Goal: Find specific page/section: Find specific page/section

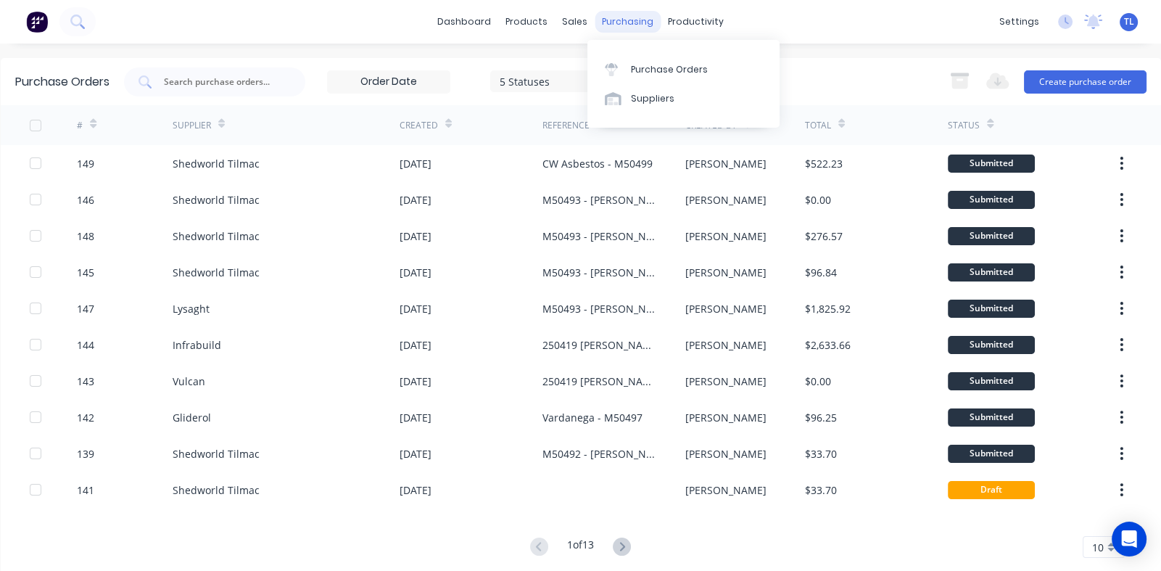
click at [617, 22] on div "purchasing" at bounding box center [628, 22] width 66 height 22
click at [651, 74] on div "Purchase Orders" at bounding box center [669, 69] width 77 height 13
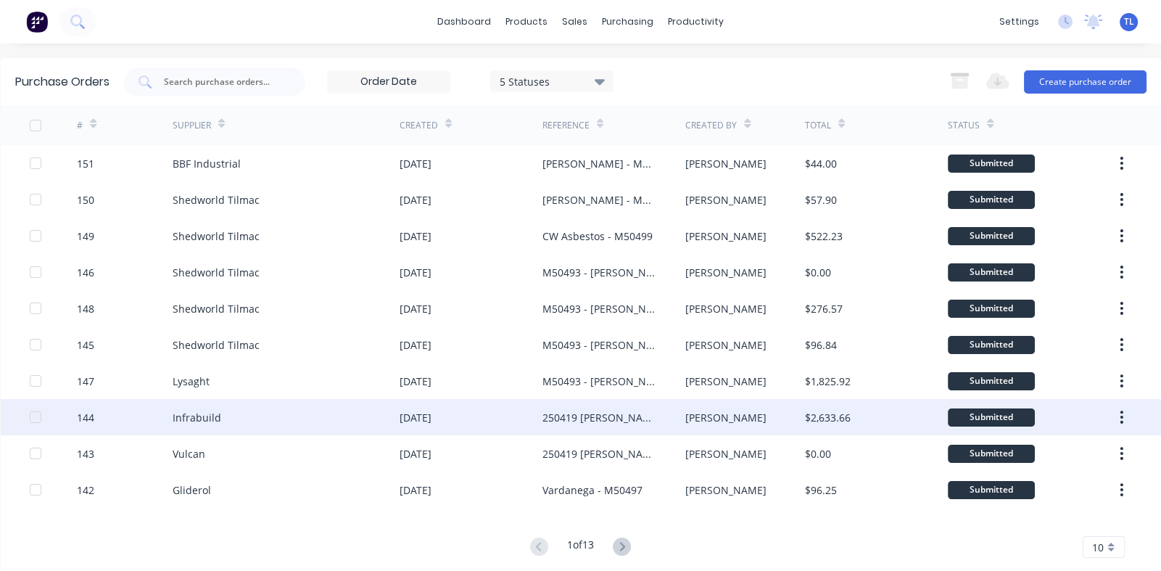
click at [360, 418] on div "Infrabuild" at bounding box center [286, 417] width 227 height 36
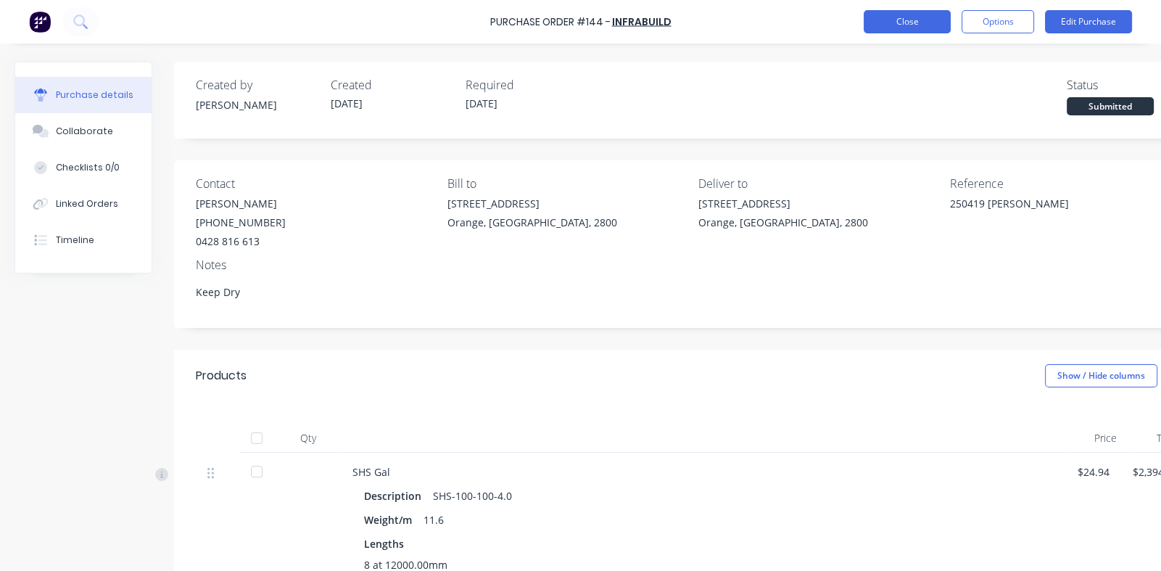
click at [893, 26] on button "Close" at bounding box center [907, 21] width 87 height 23
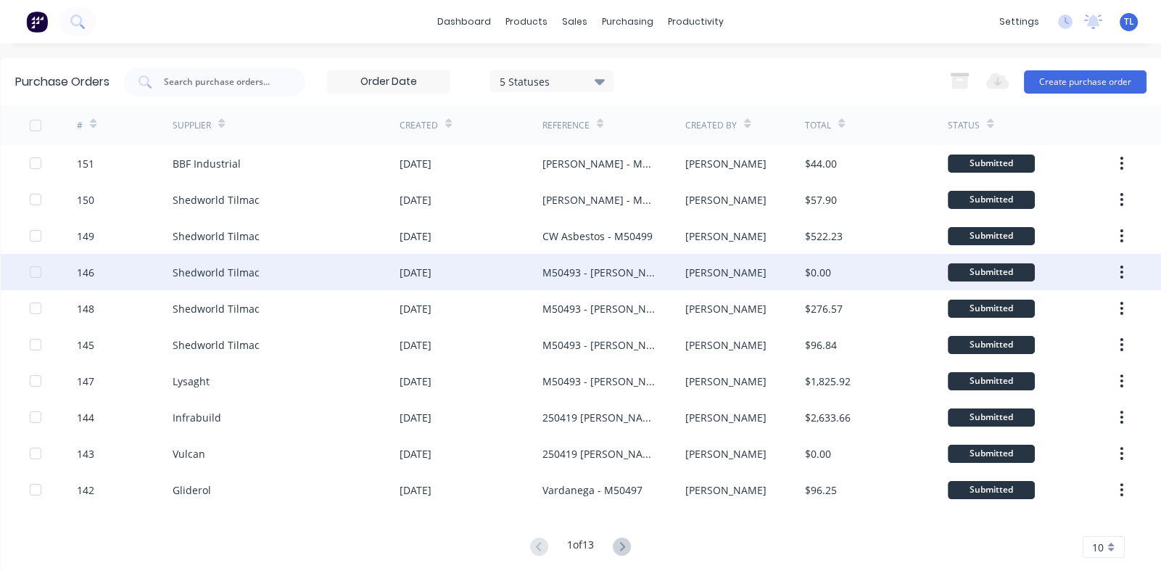
click at [591, 273] on div "M50493 - [PERSON_NAME]" at bounding box center [600, 272] width 114 height 15
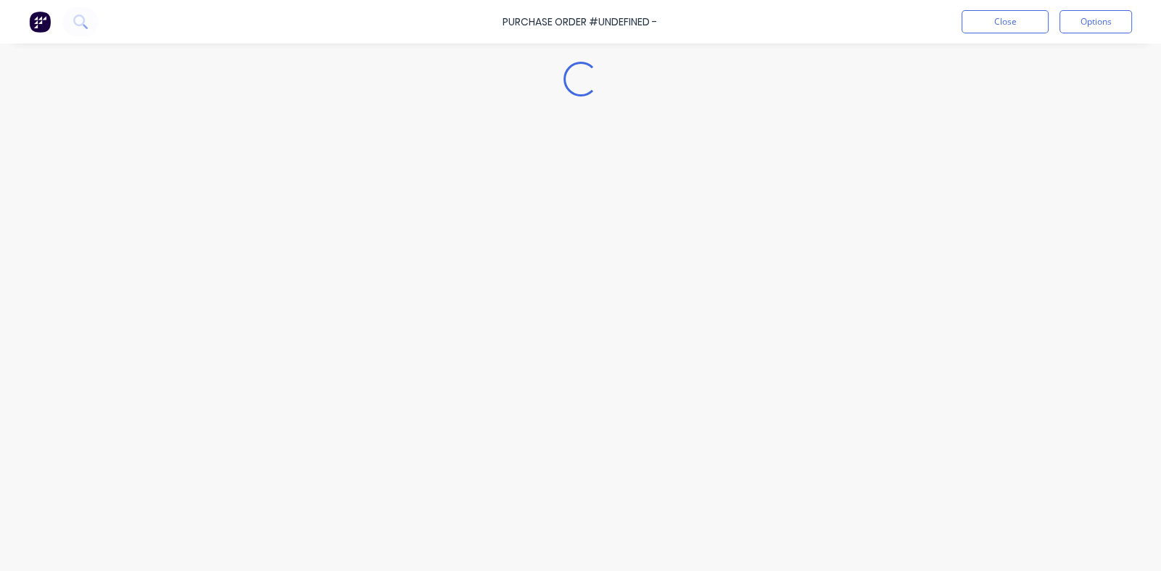
type textarea "x"
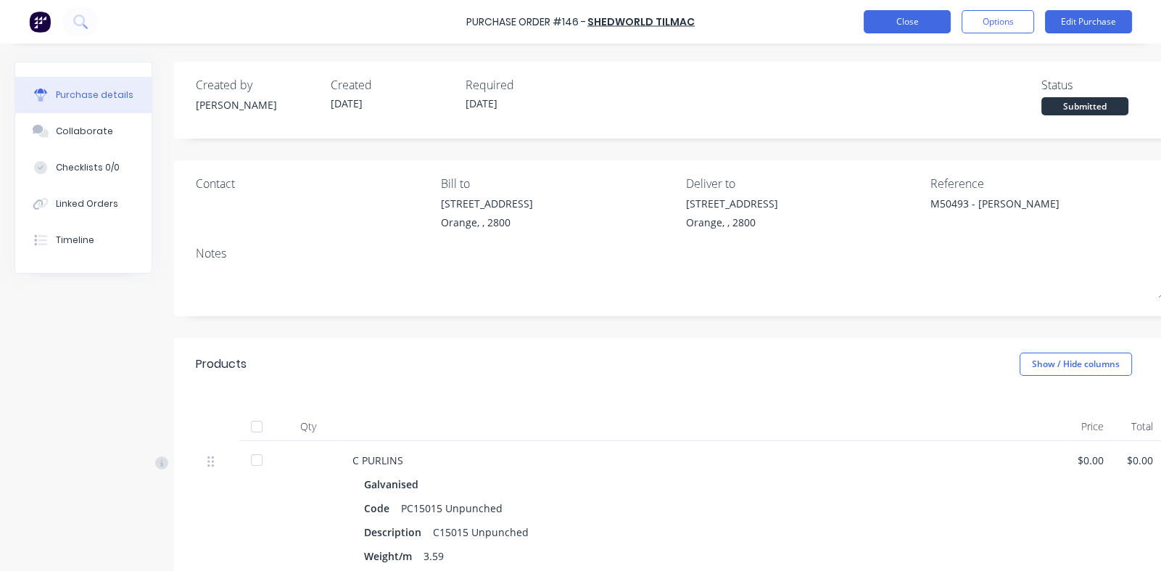
click at [896, 25] on button "Close" at bounding box center [907, 21] width 87 height 23
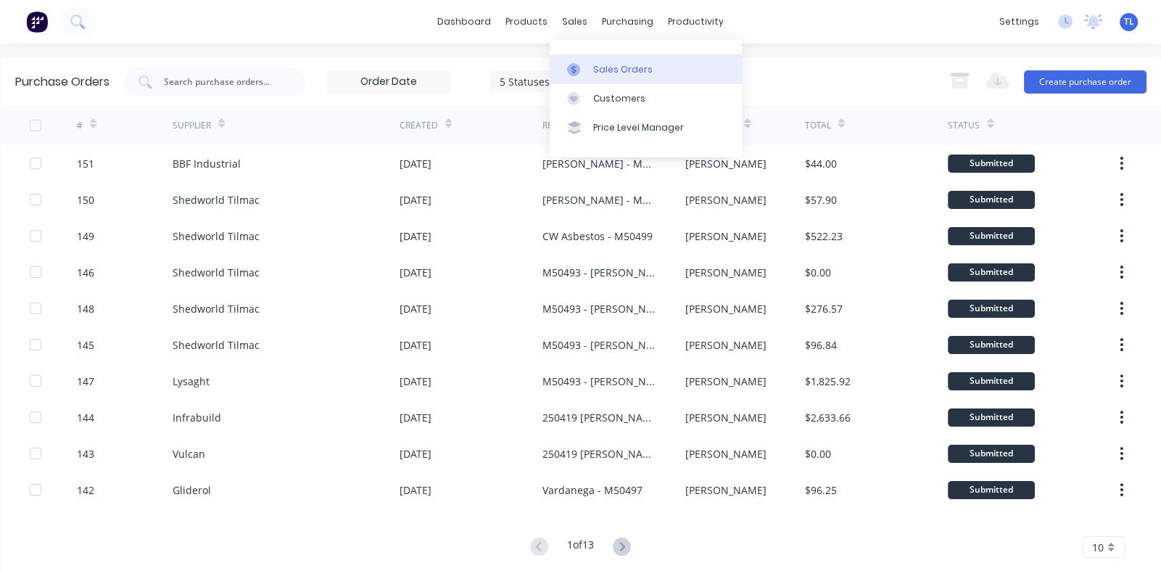
click at [601, 67] on div "Sales Orders" at bounding box center [622, 69] width 59 height 13
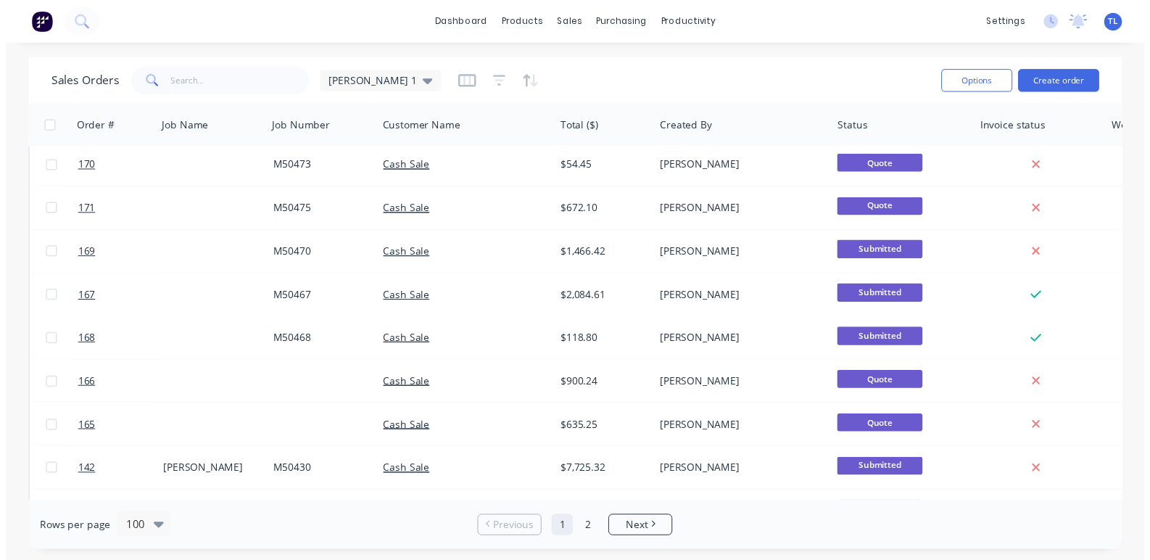
scroll to position [1160, 0]
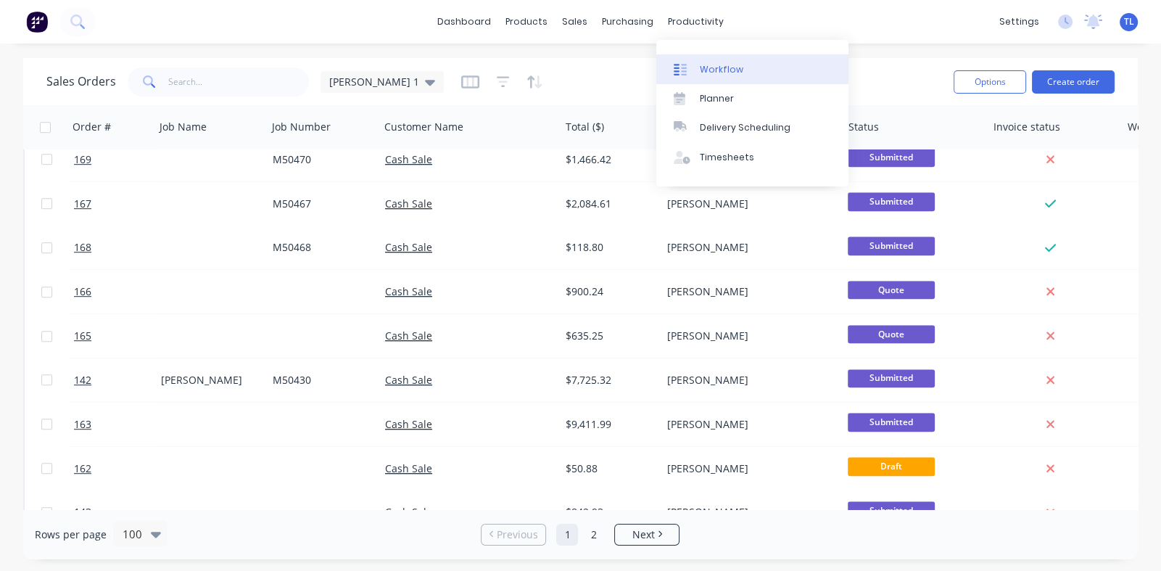
click at [722, 72] on div "Workflow" at bounding box center [722, 69] width 44 height 13
